Goal: Information Seeking & Learning: Learn about a topic

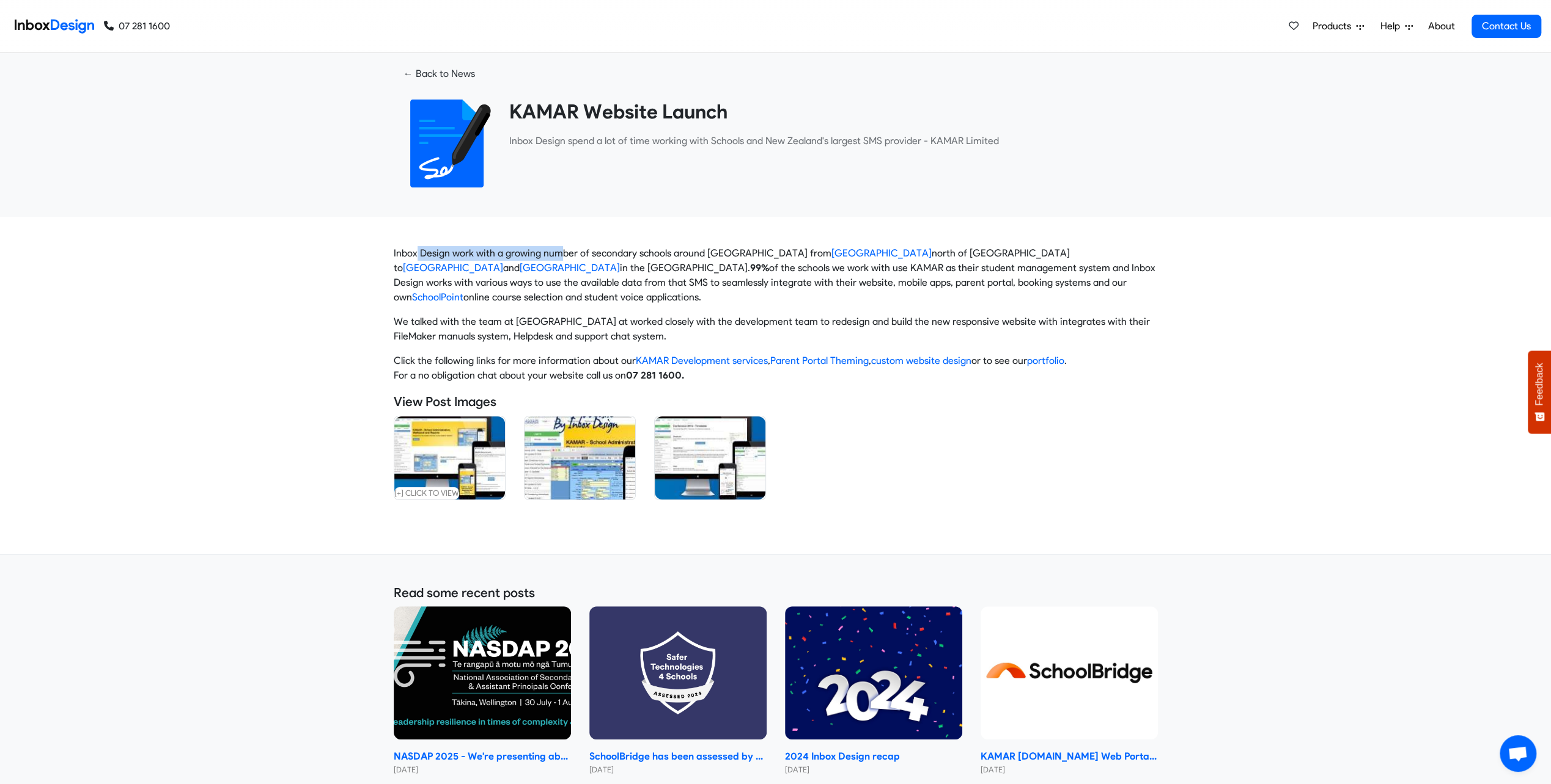
drag, startPoint x: 417, startPoint y: 253, endPoint x: 570, endPoint y: 253, distance: 153.0
click at [564, 253] on p "Inbox Design work with a growing number of secondary schools around New Zealand…" at bounding box center [776, 275] width 764 height 58
click at [576, 252] on p "Inbox Design work with a growing number of secondary schools around New Zealand…" at bounding box center [776, 275] width 764 height 58
click at [645, 268] on p "Inbox Design work with a growing number of secondary schools around New Zealand…" at bounding box center [776, 275] width 764 height 58
drag, startPoint x: 546, startPoint y: 268, endPoint x: 676, endPoint y: 272, distance: 130.1
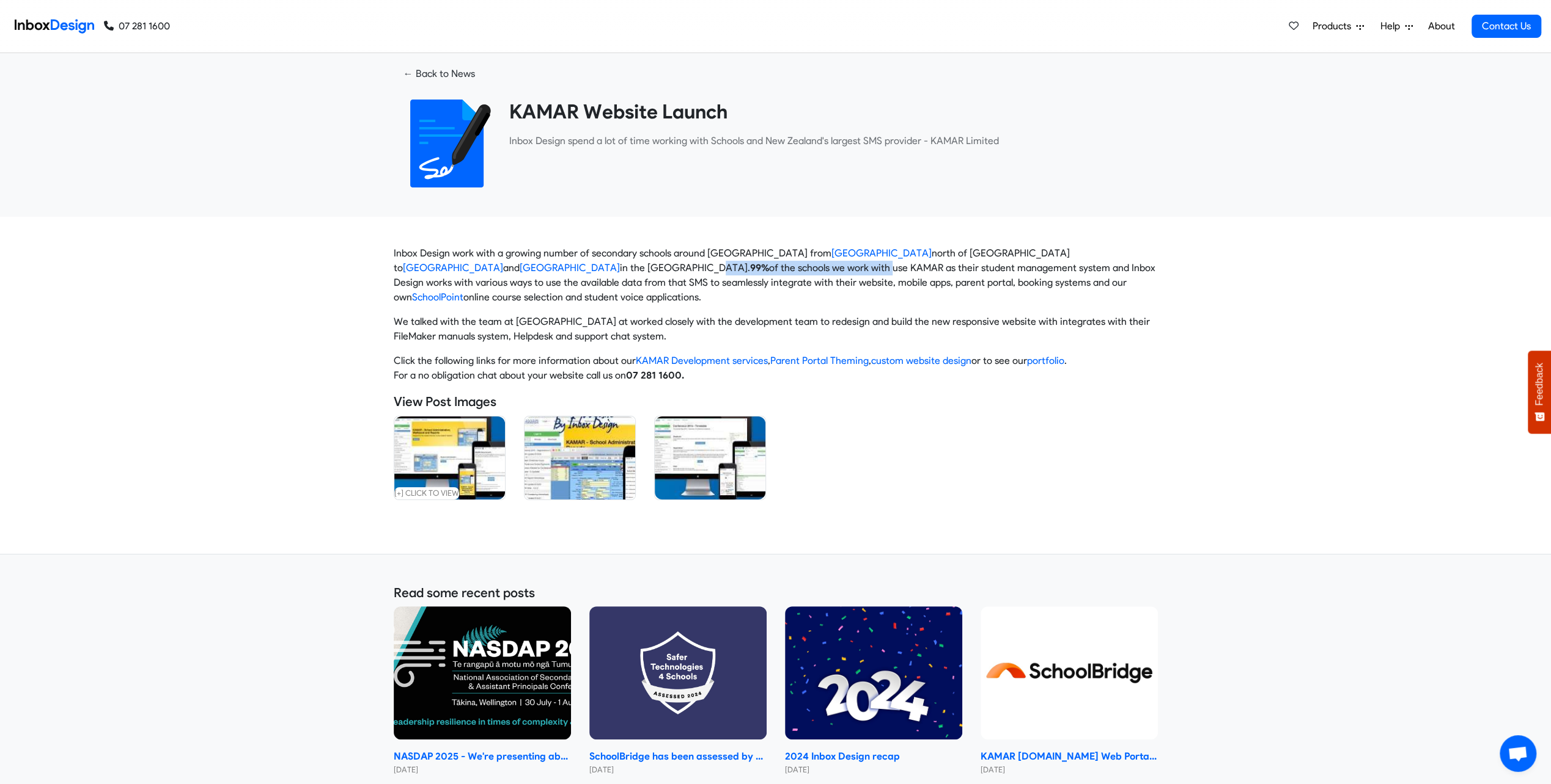
click at [676, 272] on p "Inbox Design work with a growing number of secondary schools around New Zealand…" at bounding box center [776, 275] width 764 height 58
drag, startPoint x: 676, startPoint y: 272, endPoint x: 688, endPoint y: 274, distance: 12.2
click at [680, 272] on p "Inbox Design work with a growing number of secondary schools around New Zealand…" at bounding box center [776, 275] width 764 height 58
click at [750, 280] on p "Inbox Design work with a growing number of secondary schools around New Zealand…" at bounding box center [776, 275] width 764 height 58
drag, startPoint x: 761, startPoint y: 278, endPoint x: 663, endPoint y: 274, distance: 98.1
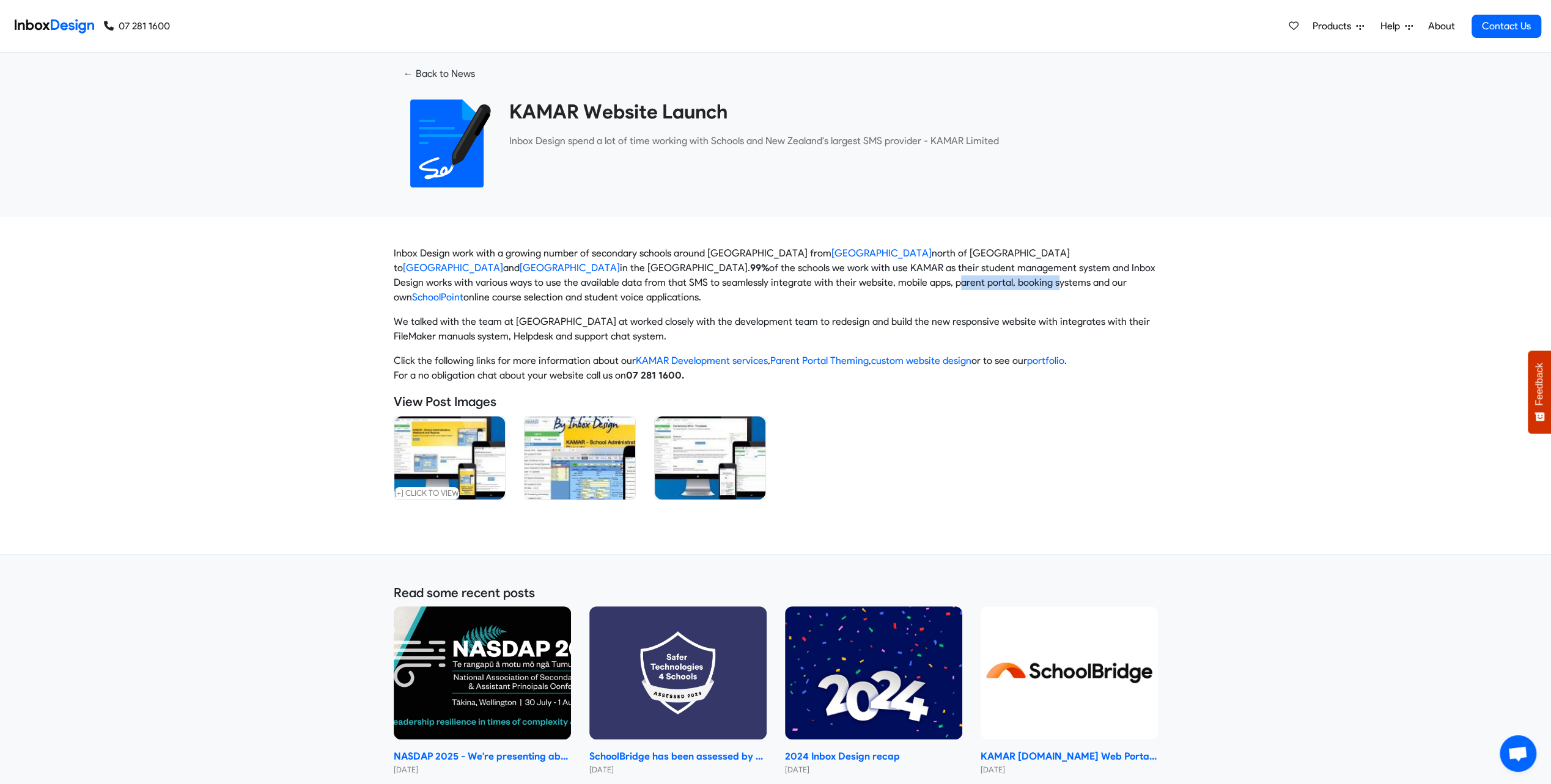
click at [663, 274] on p "Inbox Design work with a growing number of secondary schools around New Zealand…" at bounding box center [776, 275] width 764 height 58
drag, startPoint x: 663, startPoint y: 274, endPoint x: 655, endPoint y: 273, distance: 8.1
click at [655, 273] on p "Inbox Design work with a growing number of secondary schools around New Zealand…" at bounding box center [776, 275] width 764 height 58
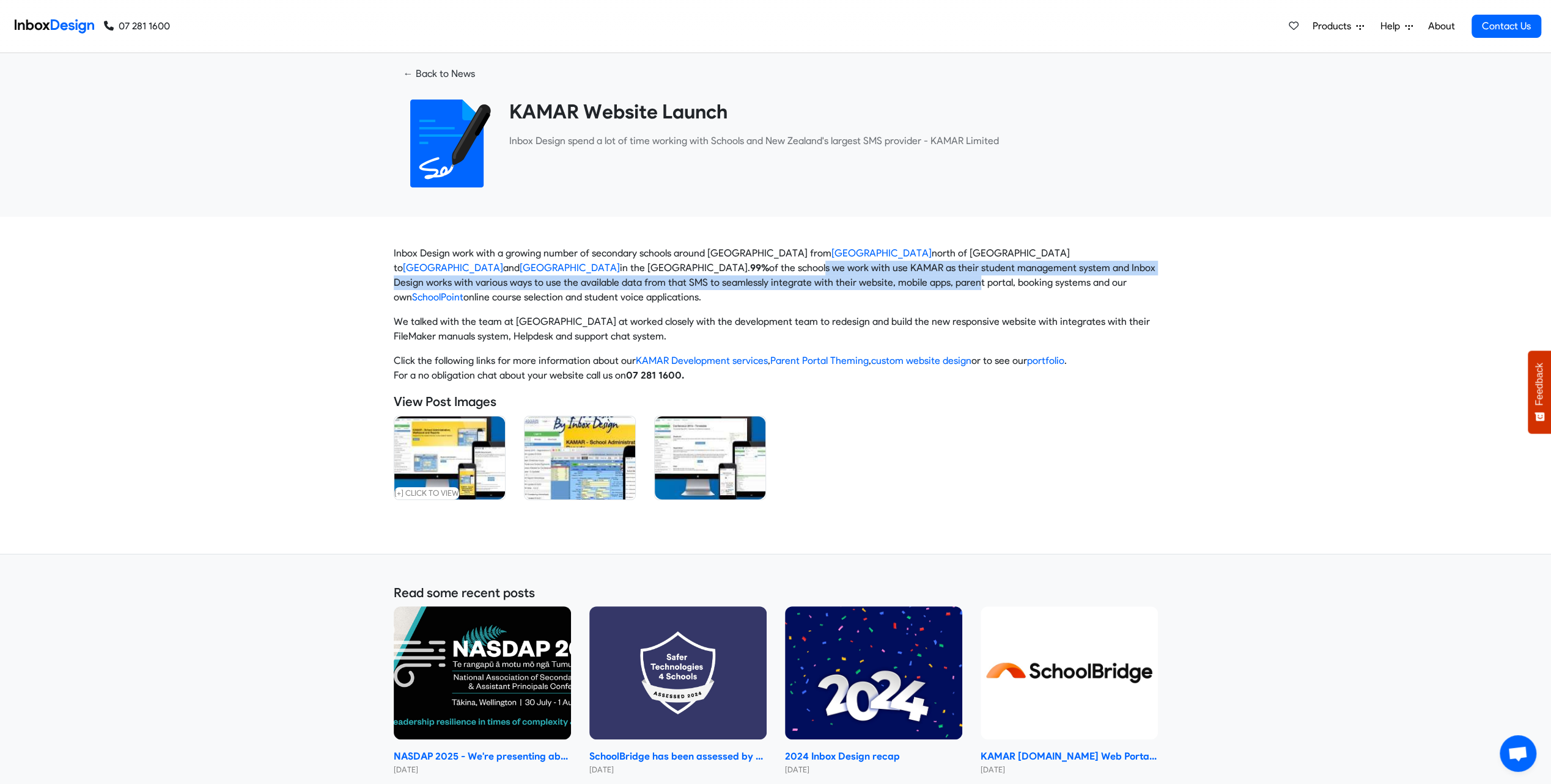
drag, startPoint x: 585, startPoint y: 274, endPoint x: 736, endPoint y: 281, distance: 151.2
click at [736, 281] on p "Inbox Design work with a growing number of secondary schools around New Zealand…" at bounding box center [776, 275] width 764 height 58
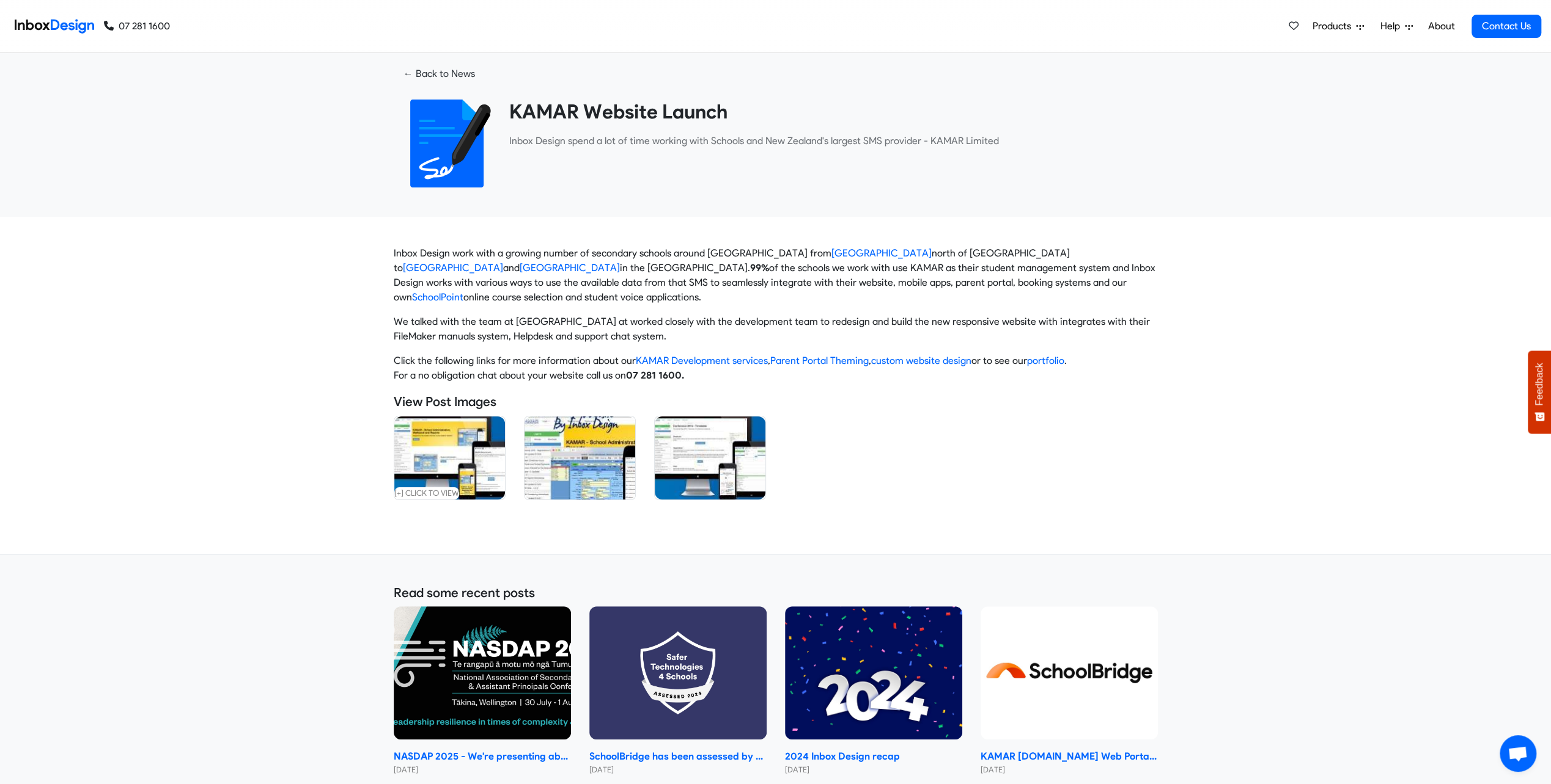
drag, startPoint x: 736, startPoint y: 281, endPoint x: 765, endPoint y: 281, distance: 29.0
click at [765, 281] on p "Inbox Design work with a growing number of secondary schools around New Zealand…" at bounding box center [776, 275] width 764 height 58
drag, startPoint x: 802, startPoint y: 281, endPoint x: 545, endPoint y: 279, distance: 257.0
click at [546, 279] on p "Inbox Design work with a growing number of secondary schools around New Zealand…" at bounding box center [776, 275] width 764 height 58
click at [545, 279] on p "Inbox Design work with a growing number of secondary schools around New Zealand…" at bounding box center [776, 275] width 764 height 58
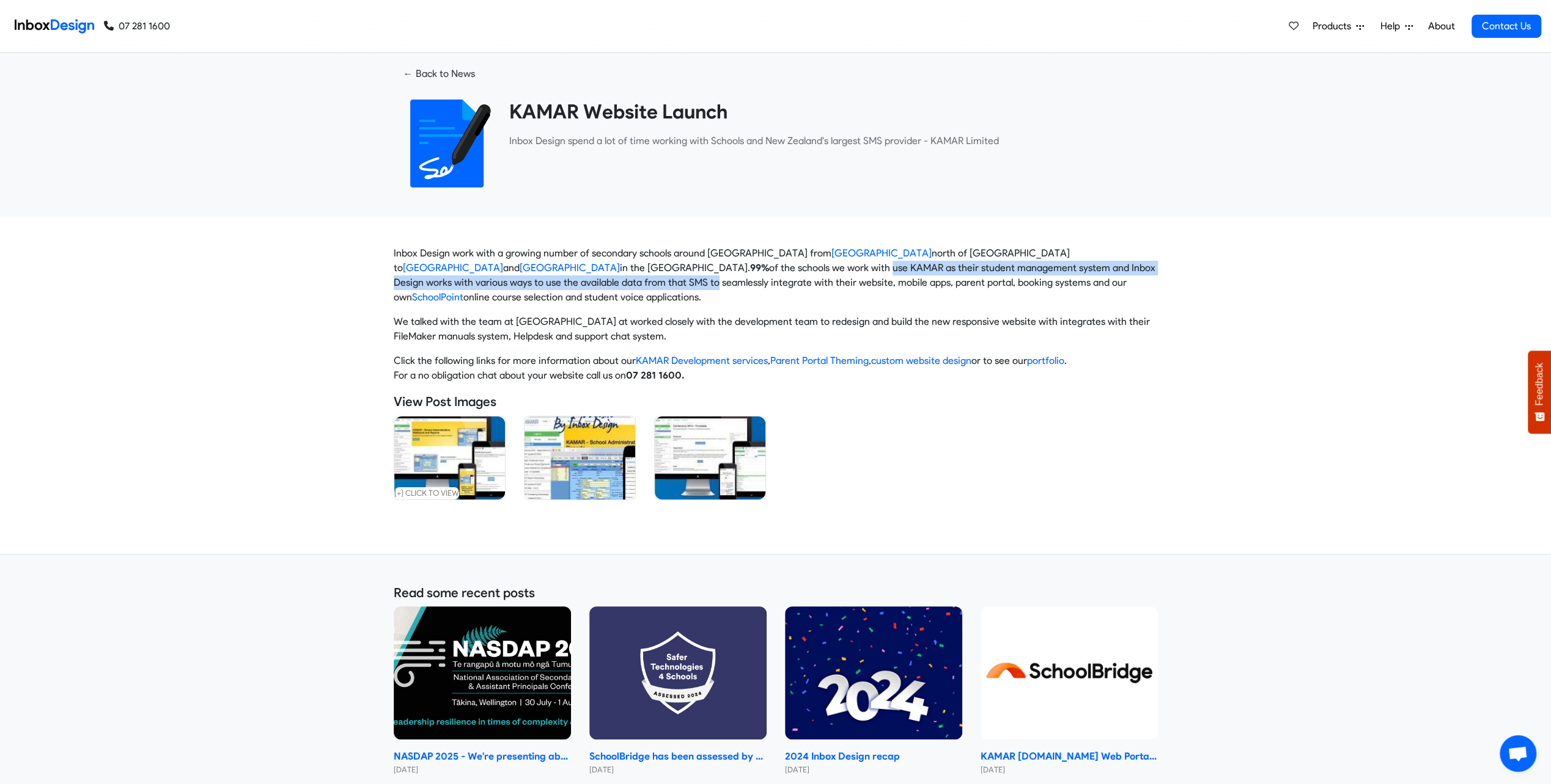
drag, startPoint x: 471, startPoint y: 278, endPoint x: 681, endPoint y: 270, distance: 210.2
click at [681, 270] on p "Inbox Design work with a growing number of secondary schools around New Zealand…" at bounding box center [776, 275] width 764 height 58
drag, startPoint x: 681, startPoint y: 270, endPoint x: 702, endPoint y: 270, distance: 21.0
click at [699, 270] on p "Inbox Design work with a growing number of secondary schools around New Zealand…" at bounding box center [776, 275] width 764 height 58
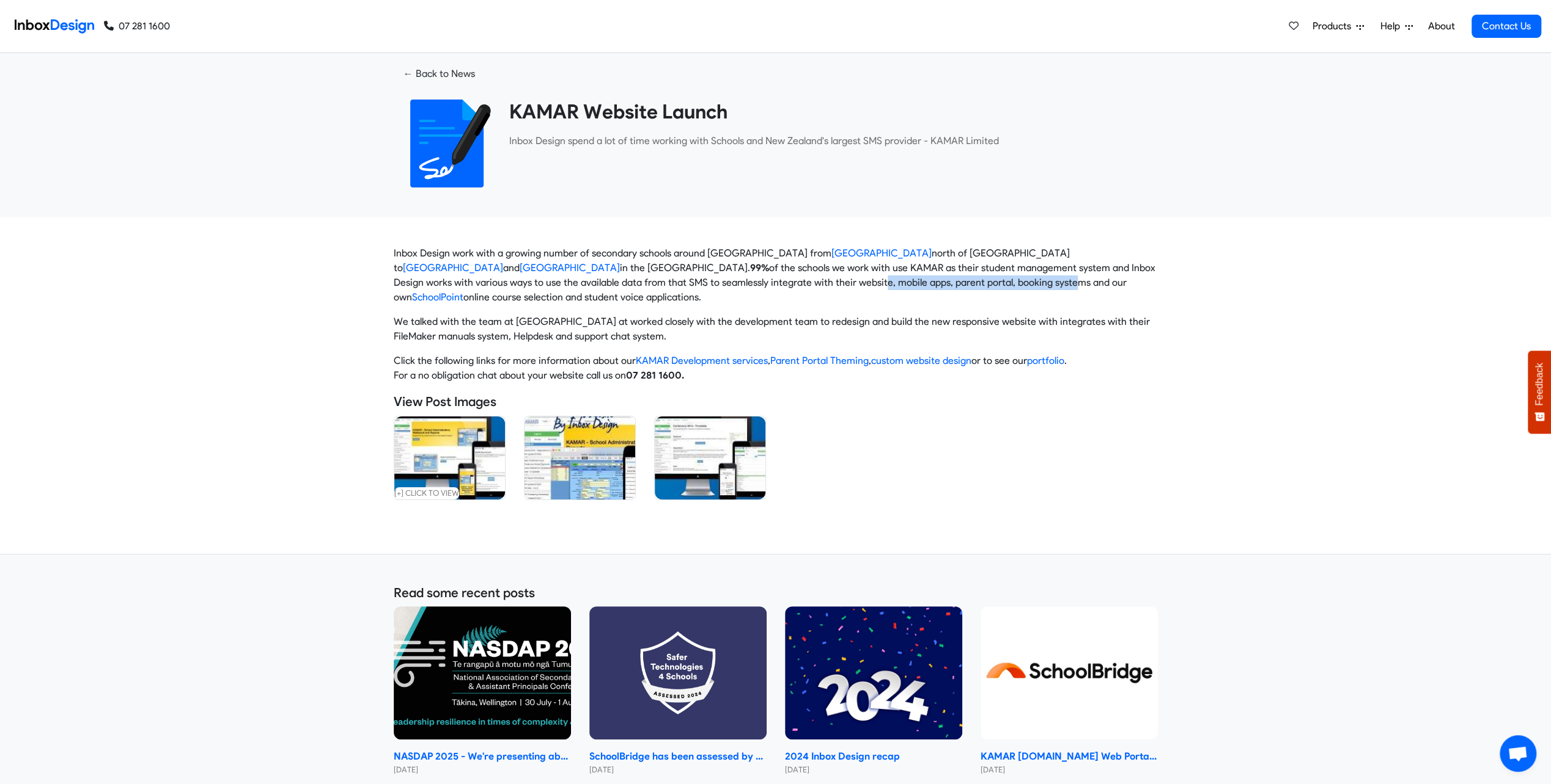
drag, startPoint x: 815, startPoint y: 281, endPoint x: 617, endPoint y: 285, distance: 198.0
click at [617, 285] on p "Inbox Design work with a growing number of secondary schools around New Zealand…" at bounding box center [776, 275] width 764 height 58
click at [616, 285] on p "Inbox Design work with a growing number of secondary schools around New Zealand…" at bounding box center [776, 275] width 764 height 58
drag, startPoint x: 425, startPoint y: 316, endPoint x: 511, endPoint y: 322, distance: 86.2
click at [511, 322] on p "We talked with the team at KAMAR at worked closely with the development team to…" at bounding box center [776, 329] width 764 height 30
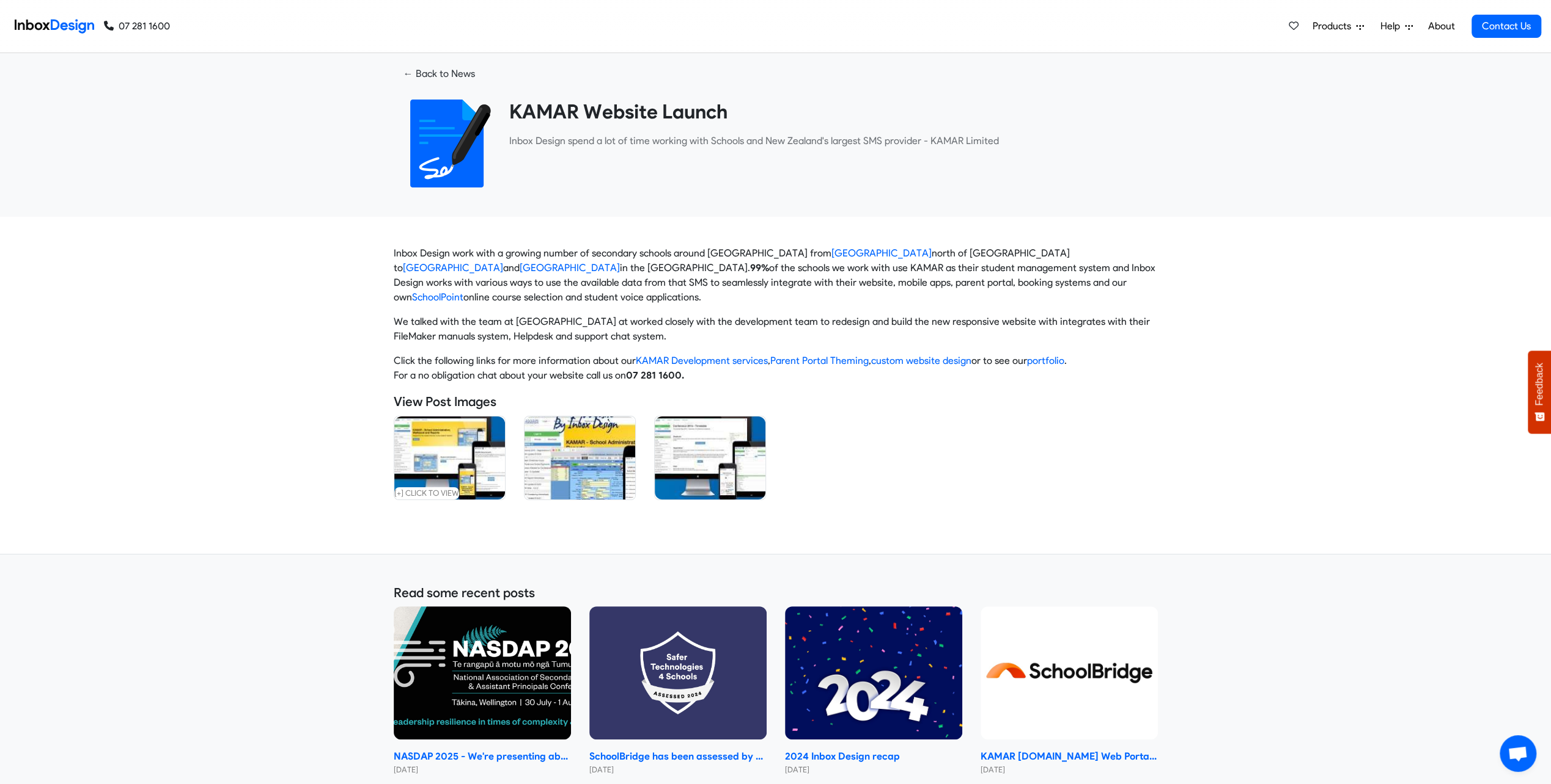
drag, startPoint x: 511, startPoint y: 322, endPoint x: 522, endPoint y: 322, distance: 11.0
click at [522, 322] on p "We talked with the team at KAMAR at worked closely with the development team to…" at bounding box center [776, 329] width 764 height 30
drag, startPoint x: 555, startPoint y: 325, endPoint x: 470, endPoint y: 321, distance: 85.1
click at [470, 321] on p "We talked with the team at KAMAR at worked closely with the development team to…" at bounding box center [776, 329] width 764 height 30
drag, startPoint x: 470, startPoint y: 321, endPoint x: 458, endPoint y: 320, distance: 12.0
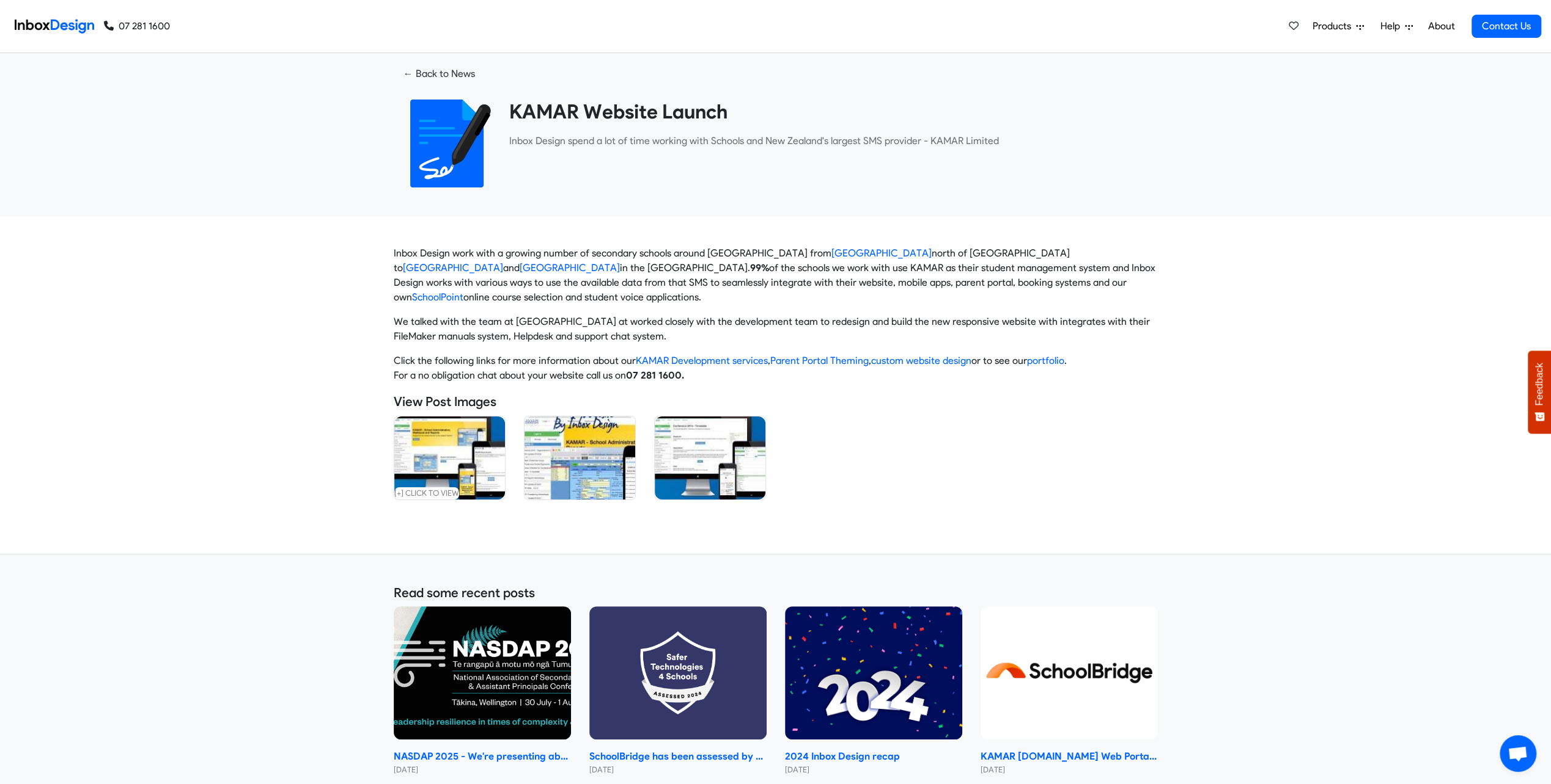
click at [461, 320] on p "We talked with the team at KAMAR at worked closely with the development team to…" at bounding box center [776, 329] width 764 height 30
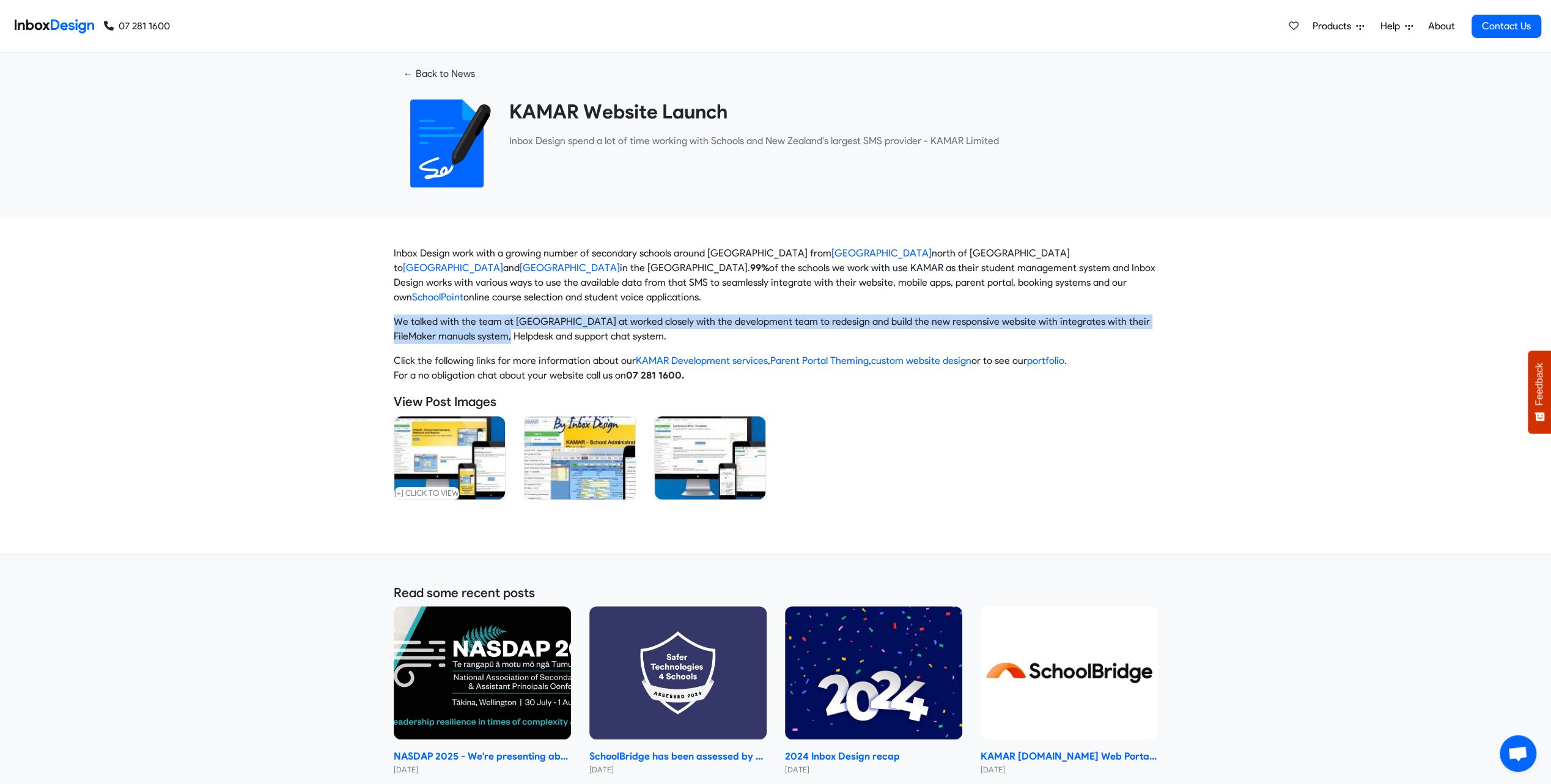
drag, startPoint x: 396, startPoint y: 321, endPoint x: 502, endPoint y: 333, distance: 106.7
click at [493, 333] on p "We talked with the team at KAMAR at worked closely with the development team to…" at bounding box center [776, 329] width 764 height 30
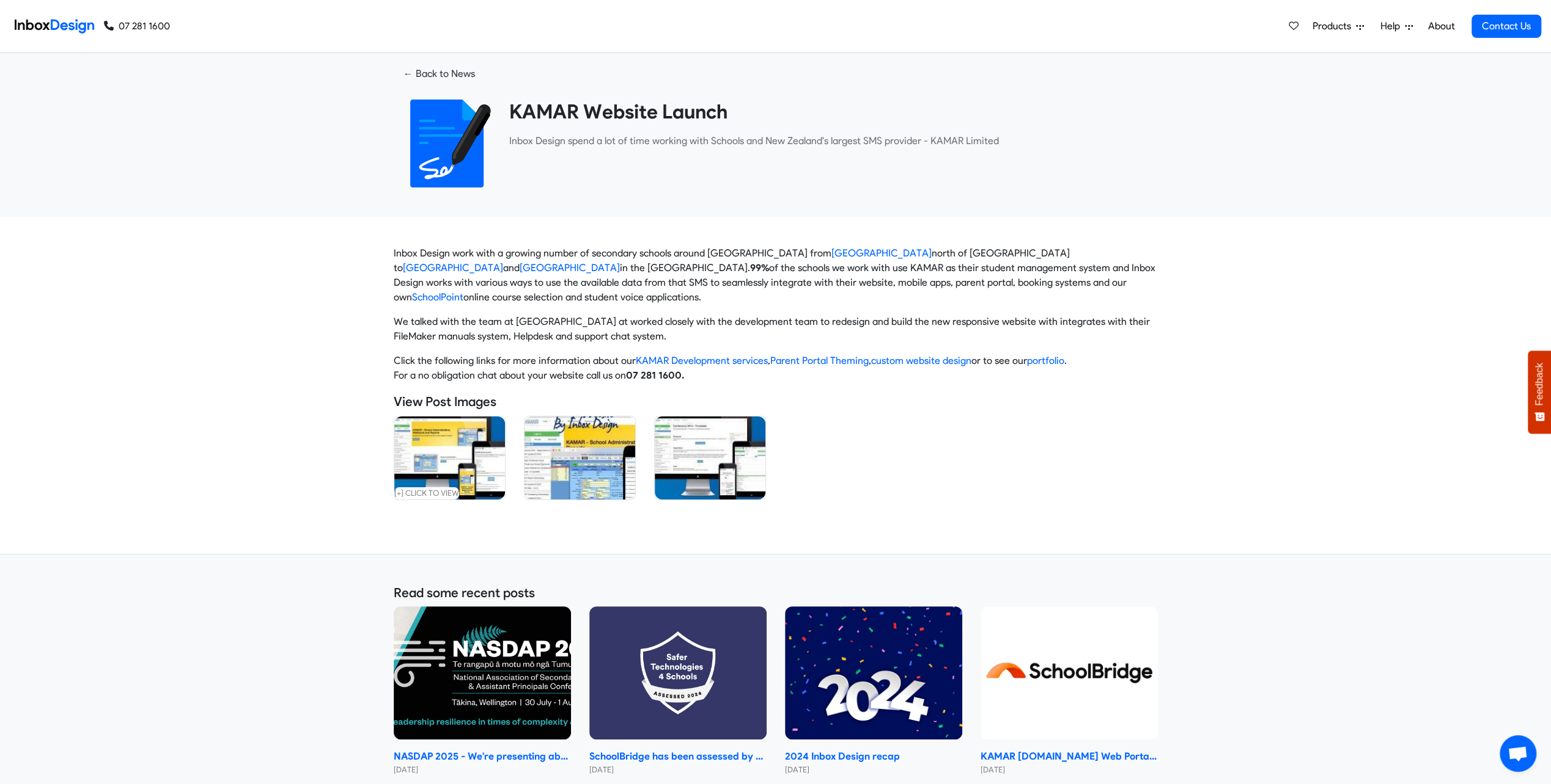
click at [502, 333] on p "We talked with the team at KAMAR at worked closely with the development team to…" at bounding box center [776, 329] width 764 height 30
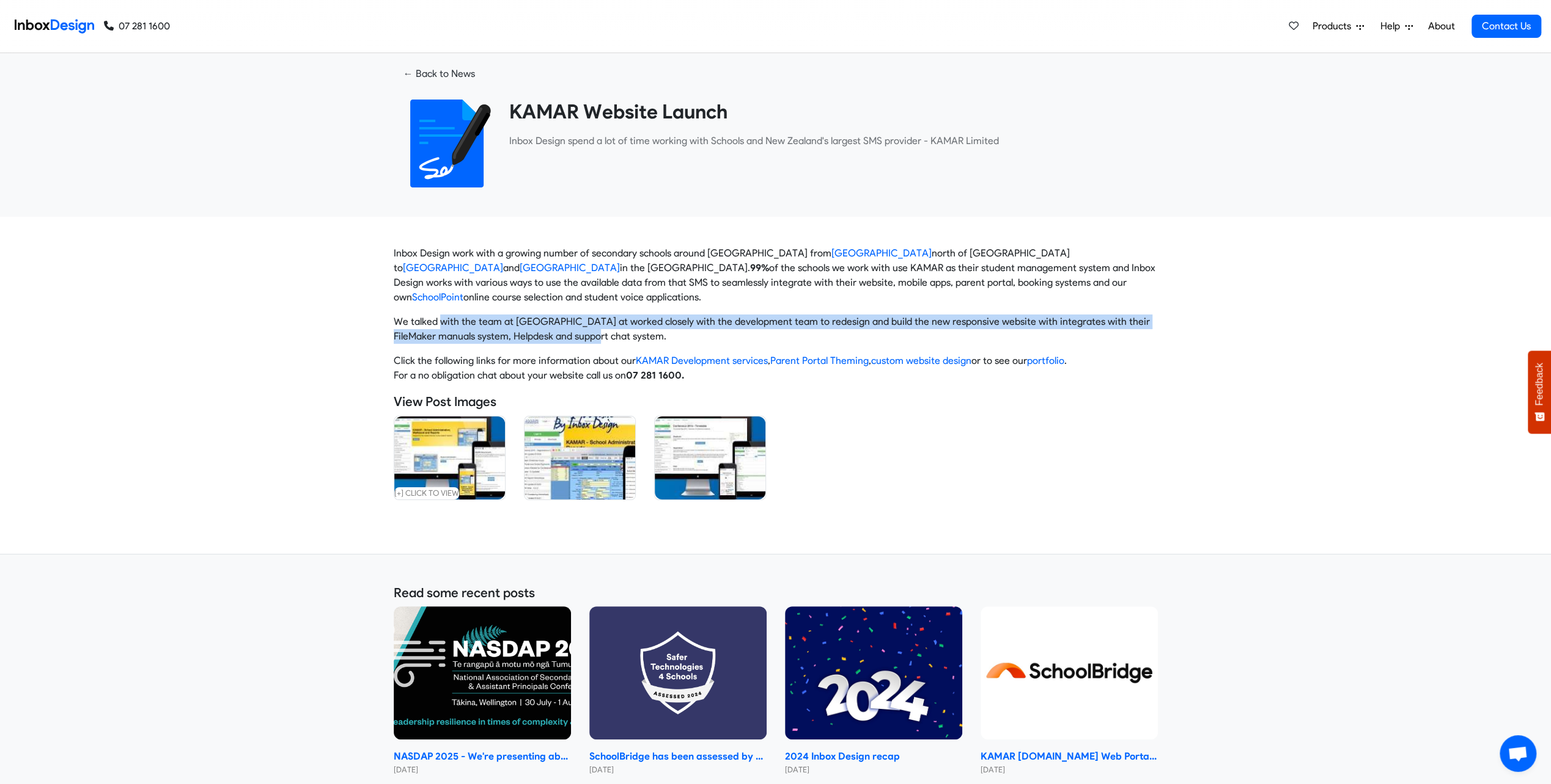
drag, startPoint x: 565, startPoint y: 332, endPoint x: 433, endPoint y: 321, distance: 132.5
click at [439, 321] on p "We talked with the team at KAMAR at worked closely with the development team to…" at bounding box center [776, 329] width 764 height 30
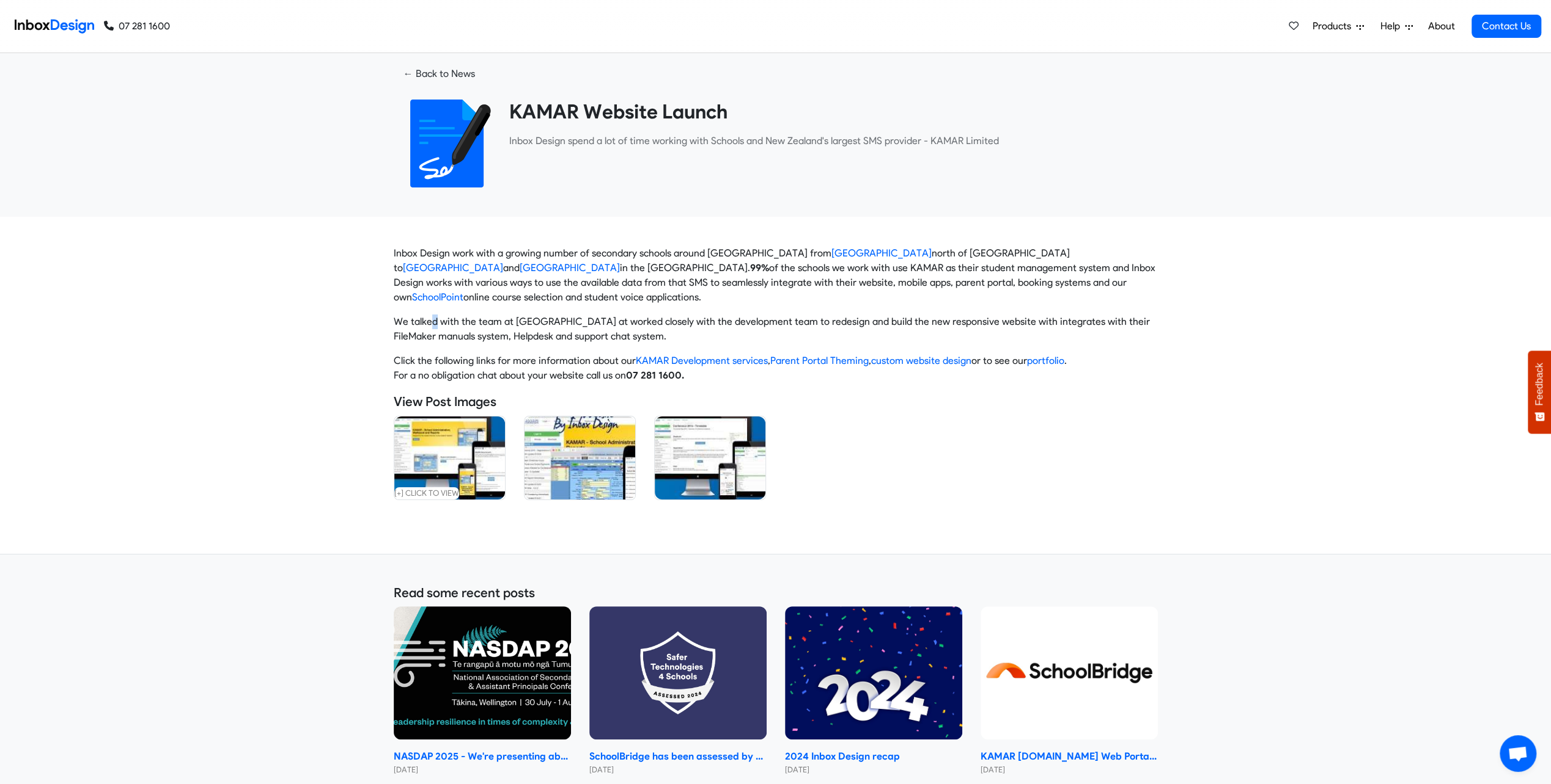
drag, startPoint x: 433, startPoint y: 321, endPoint x: 425, endPoint y: 322, distance: 8.1
click at [429, 321] on p "We talked with the team at KAMAR at worked closely with the development team to…" at bounding box center [776, 329] width 764 height 30
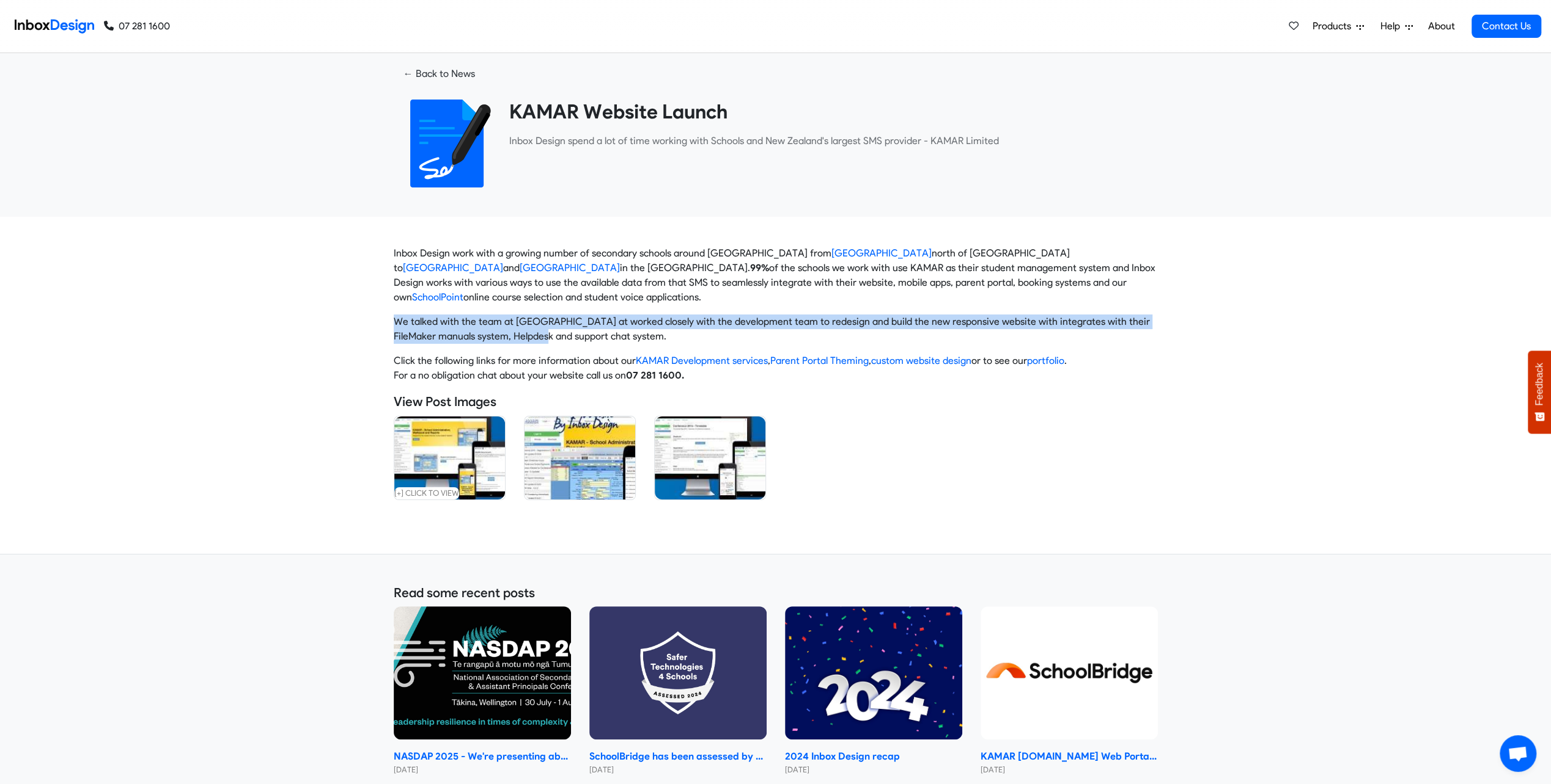
drag, startPoint x: 362, startPoint y: 321, endPoint x: 537, endPoint y: 330, distance: 175.2
click at [524, 330] on div "← Back to News KAMAR Website Launch ​Inbox Design spend a lot of time working w…" at bounding box center [776, 422] width 1551 height 738
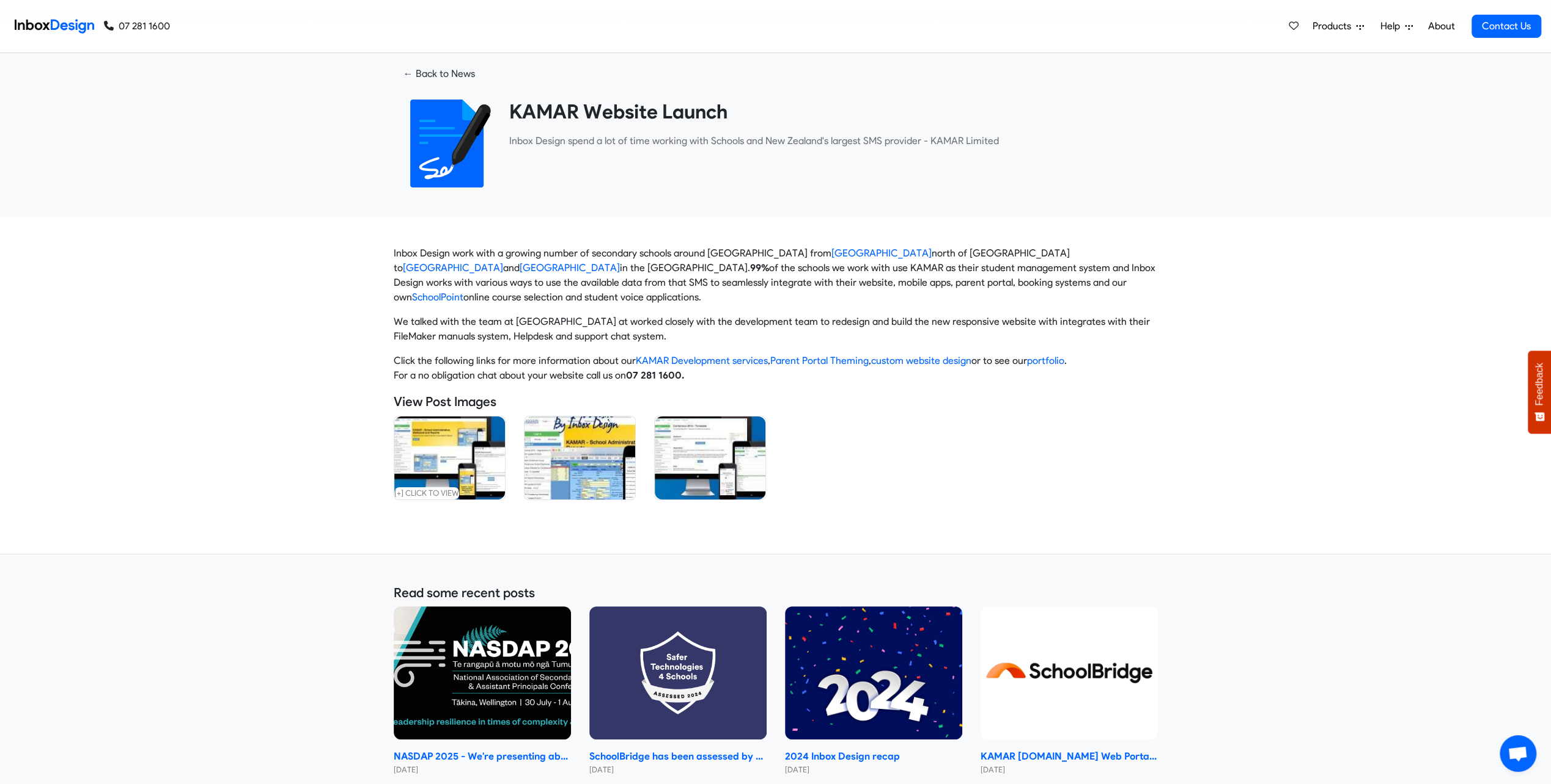
click at [537, 330] on p "We talked with the team at KAMAR at worked closely with the development team to…" at bounding box center [776, 329] width 764 height 30
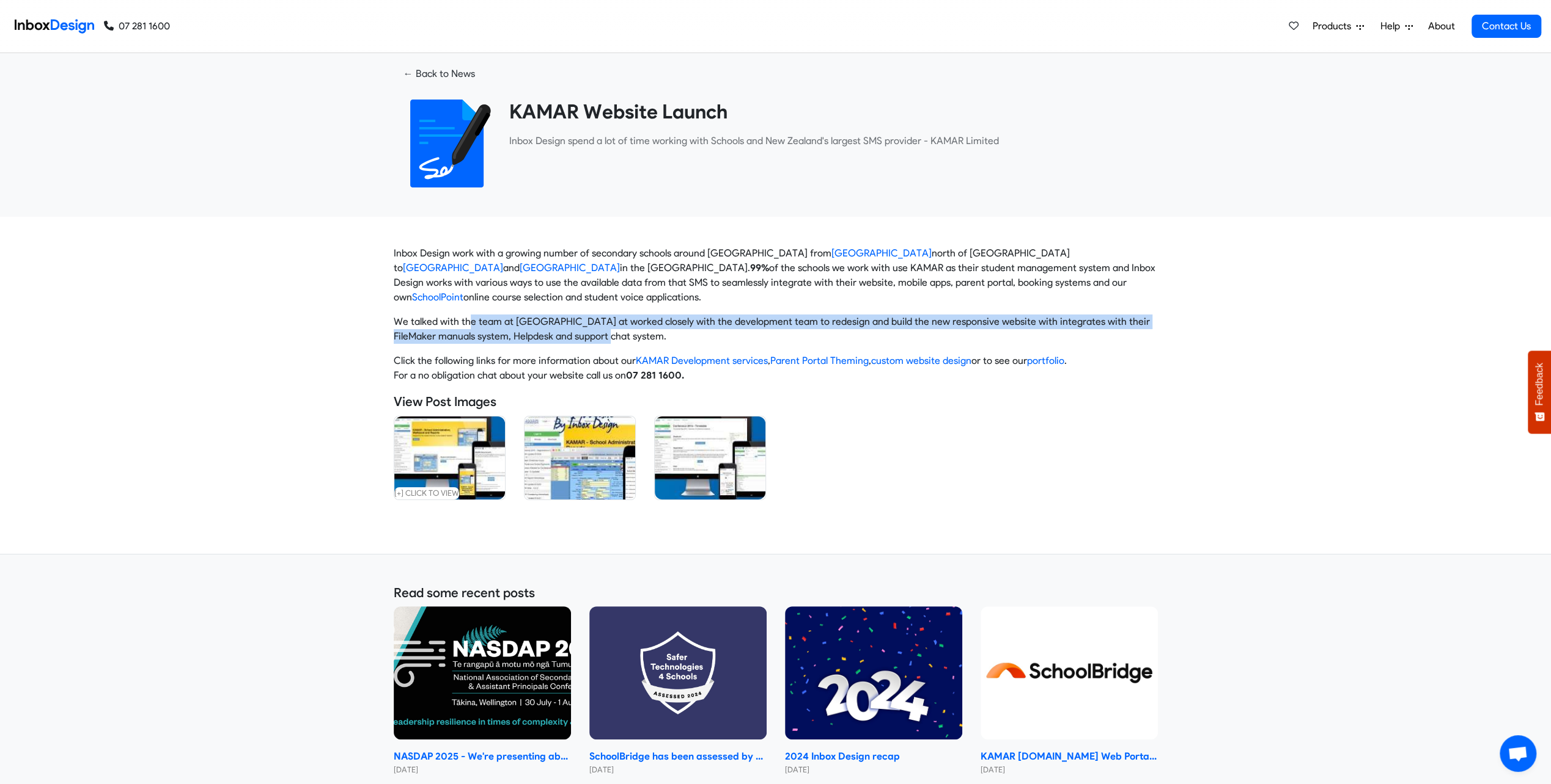
drag, startPoint x: 585, startPoint y: 335, endPoint x: 458, endPoint y: 325, distance: 127.4
click at [458, 325] on p "We talked with the team at KAMAR at worked closely with the development team to…" at bounding box center [776, 329] width 764 height 30
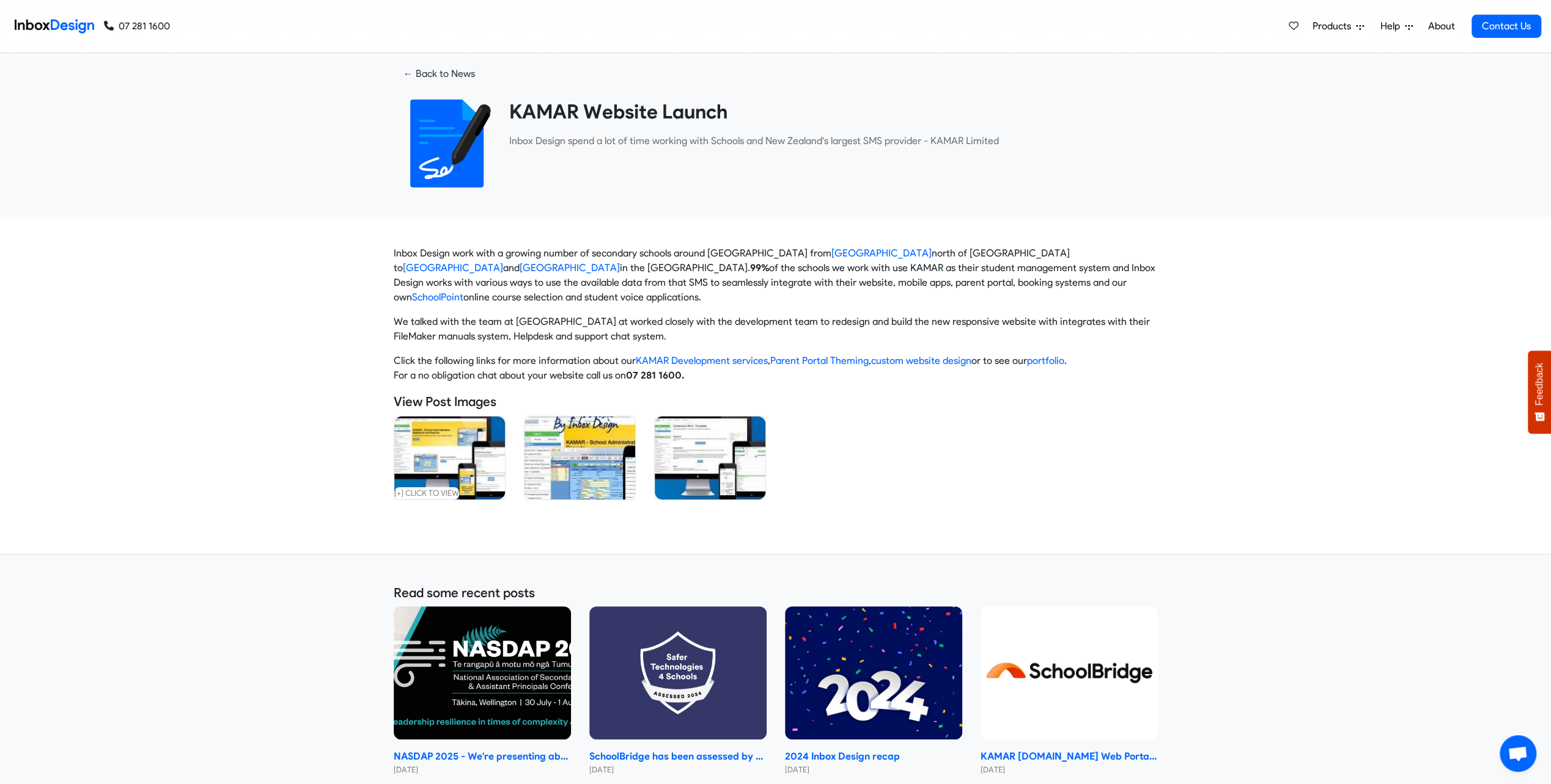
drag, startPoint x: 458, startPoint y: 325, endPoint x: 436, endPoint y: 322, distance: 22.2
click at [436, 322] on p "We talked with the team at KAMAR at worked closely with the development team to…" at bounding box center [776, 329] width 764 height 30
drag, startPoint x: 916, startPoint y: 323, endPoint x: 527, endPoint y: 323, distance: 389.0
click at [555, 323] on p "We talked with the team at KAMAR at worked closely with the development team to…" at bounding box center [776, 329] width 764 height 30
click at [527, 323] on p "We talked with the team at KAMAR at worked closely with the development team to…" at bounding box center [776, 329] width 764 height 30
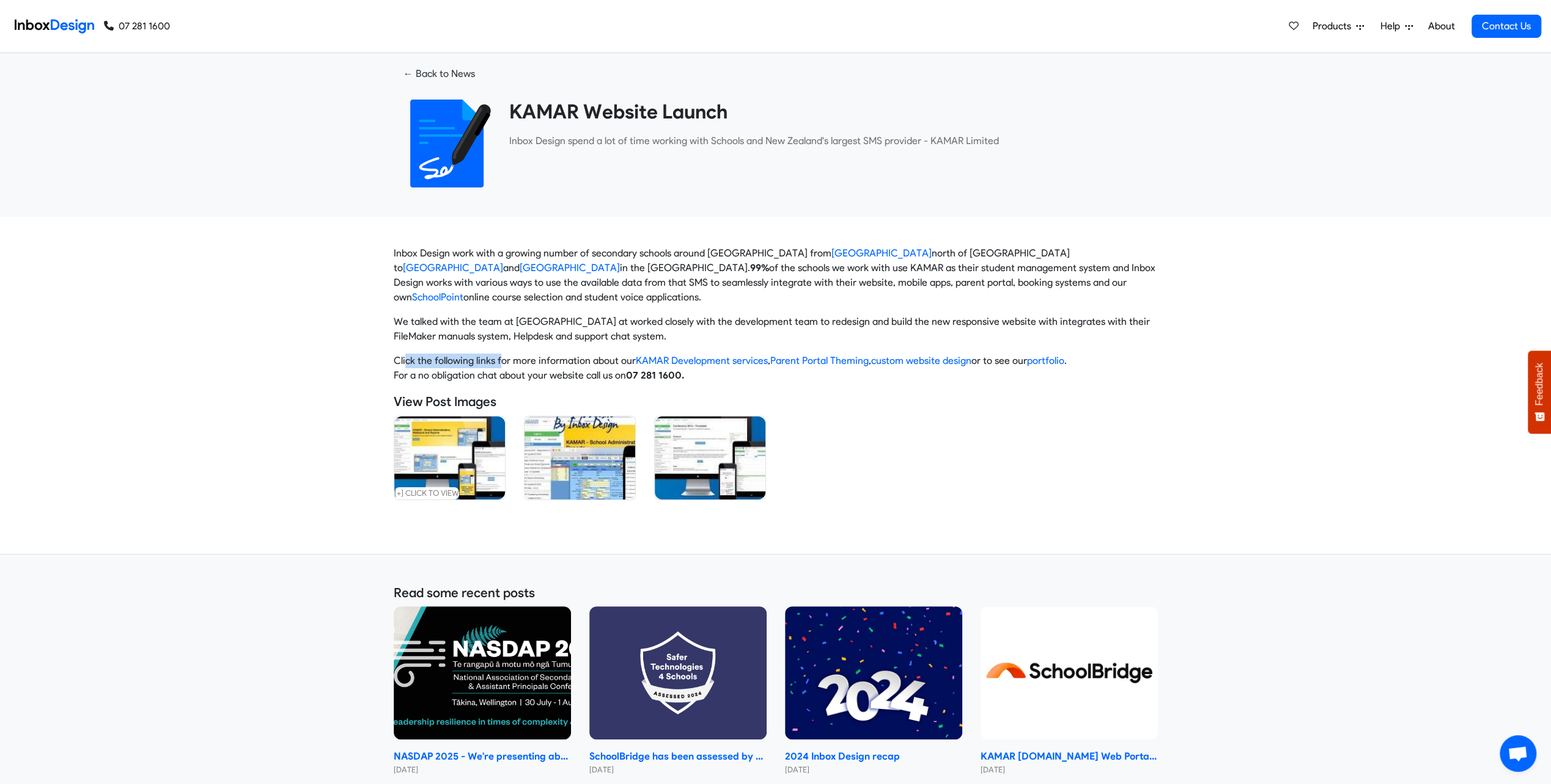
drag, startPoint x: 519, startPoint y: 356, endPoint x: 532, endPoint y: 356, distance: 13.0
click at [532, 356] on p "Click the following links for more information about our KAMAR Development serv…" at bounding box center [776, 369] width 764 height 30
click at [565, 358] on p "Click the following links for more information about our KAMAR Development serv…" at bounding box center [776, 369] width 764 height 30
click at [692, 357] on link "KAMAR Development services" at bounding box center [701, 361] width 132 height 12
click at [802, 365] on link "Parent Portal Theming" at bounding box center [819, 361] width 98 height 12
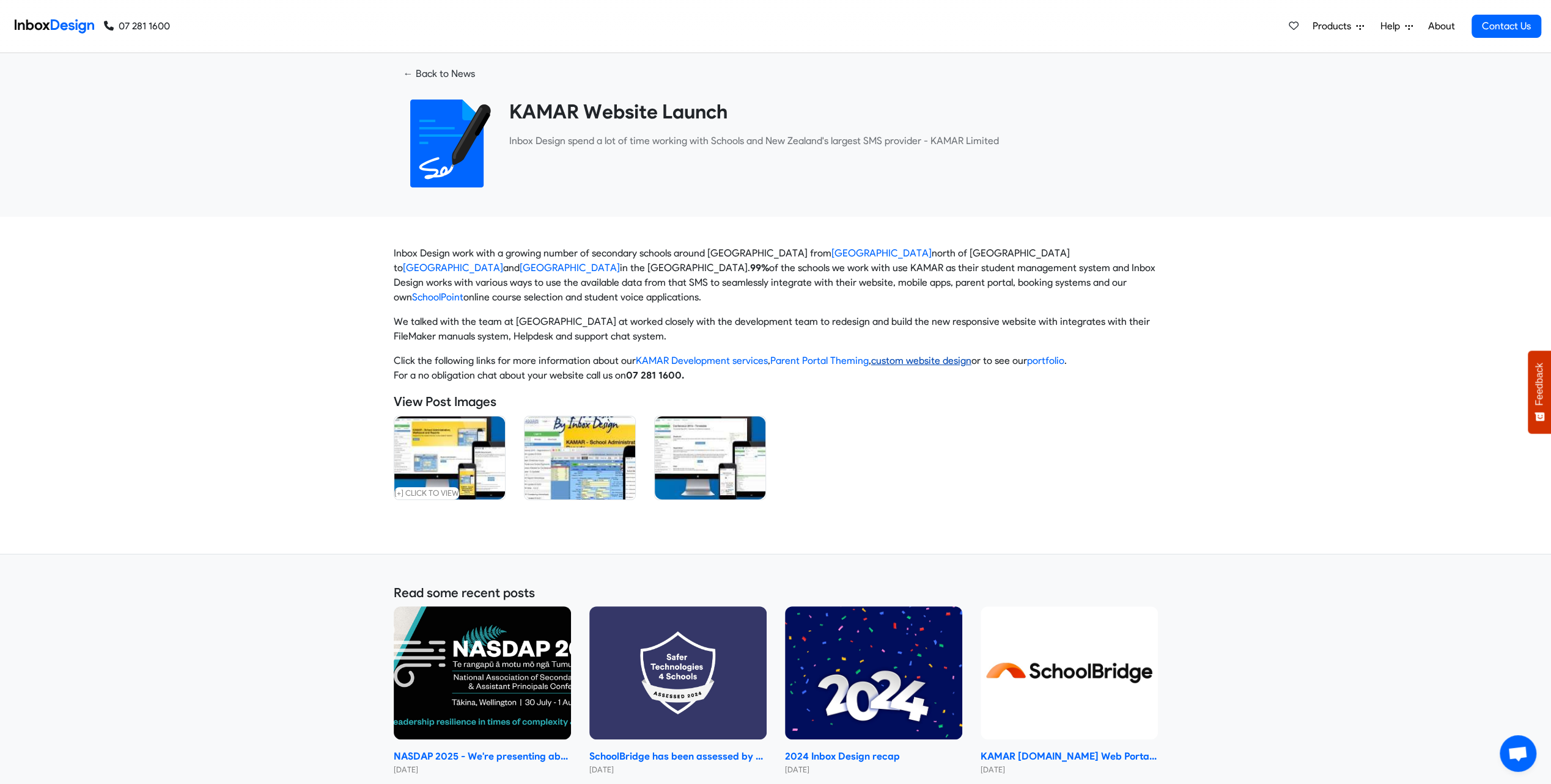
click at [902, 361] on link "custom website design" at bounding box center [920, 361] width 100 height 12
click at [1032, 364] on link "portfolio" at bounding box center [1046, 361] width 38 height 12
